Goal: Information Seeking & Learning: Check status

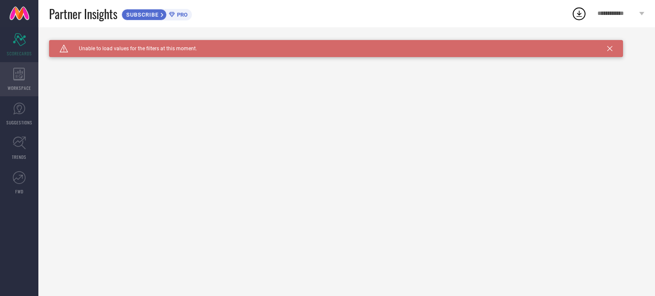
click at [21, 72] on icon at bounding box center [19, 74] width 12 height 13
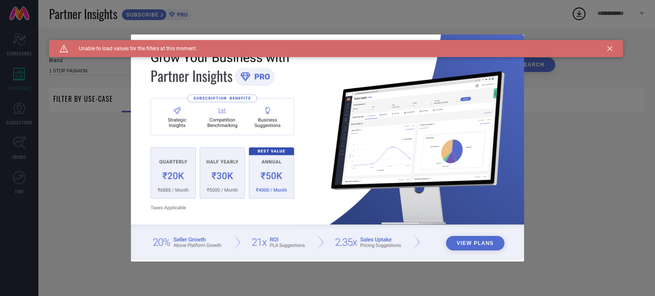
type input "1 STOP FASHION"
type input "All"
click at [607, 46] on icon at bounding box center [609, 48] width 5 height 5
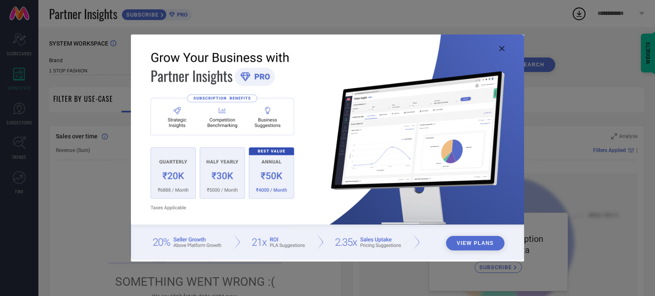
click at [500, 50] on icon at bounding box center [501, 48] width 5 height 5
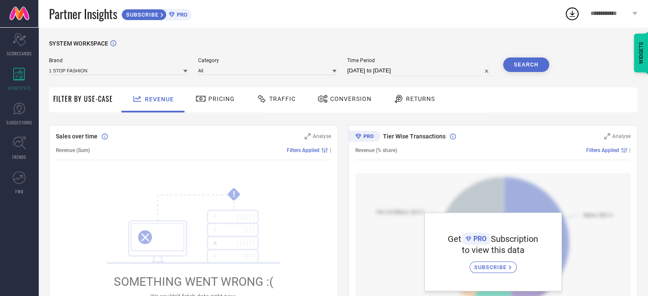
click at [218, 93] on div "Pricing" at bounding box center [214, 99] width 43 height 14
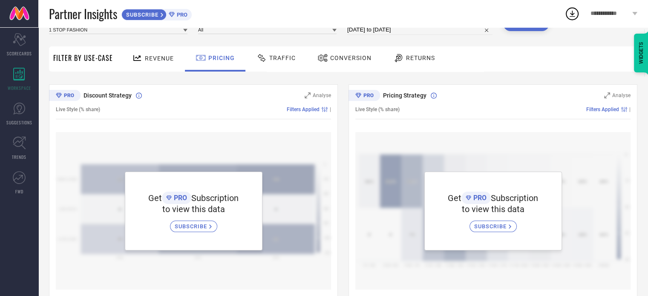
scroll to position [43, 0]
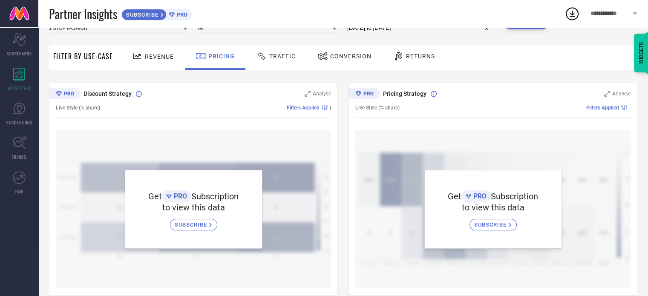
click at [346, 51] on div "Conversion" at bounding box center [344, 56] width 58 height 14
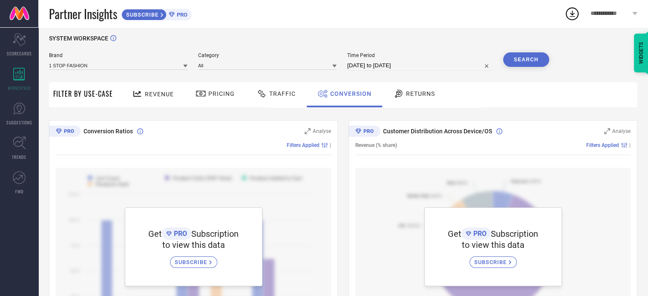
scroll to position [0, 0]
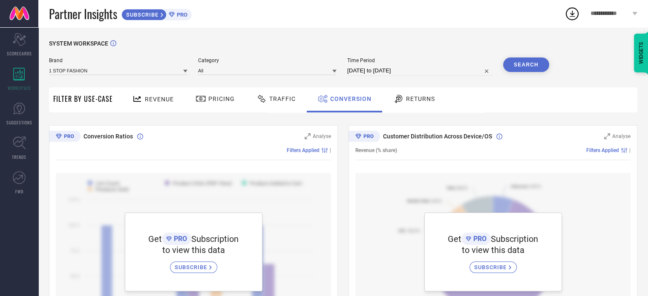
click at [406, 100] on span "Returns" at bounding box center [420, 98] width 29 height 7
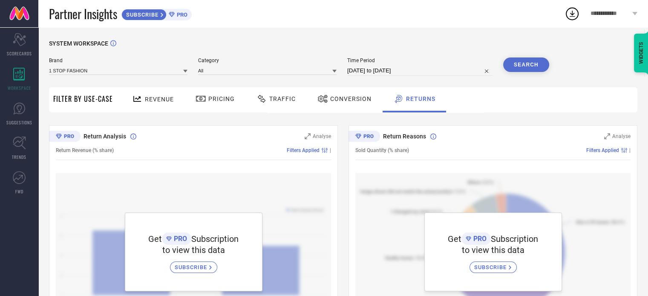
click at [278, 97] on span "Traffic" at bounding box center [282, 98] width 26 height 7
